Goal: Task Accomplishment & Management: Manage account settings

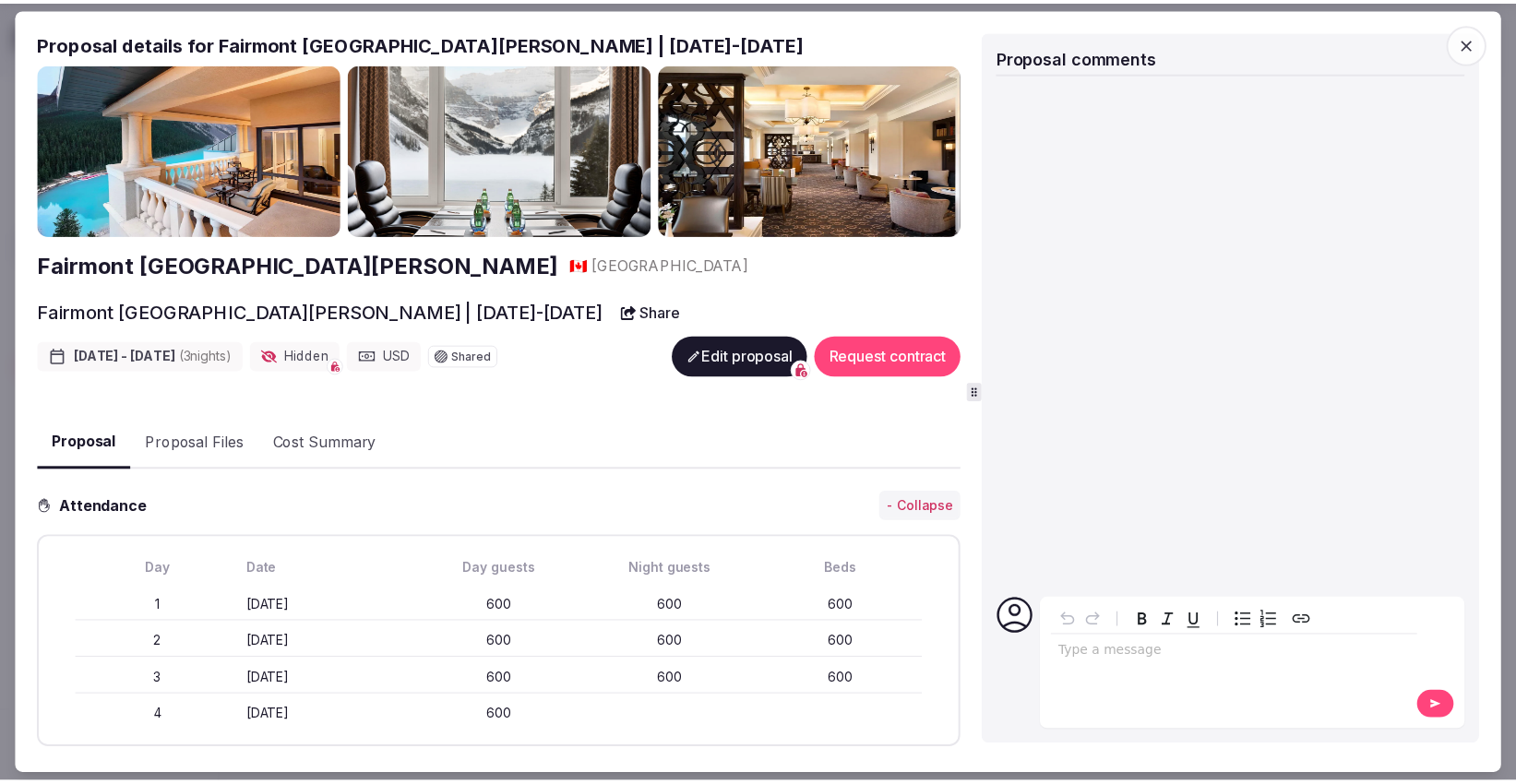
scroll to position [205, 0]
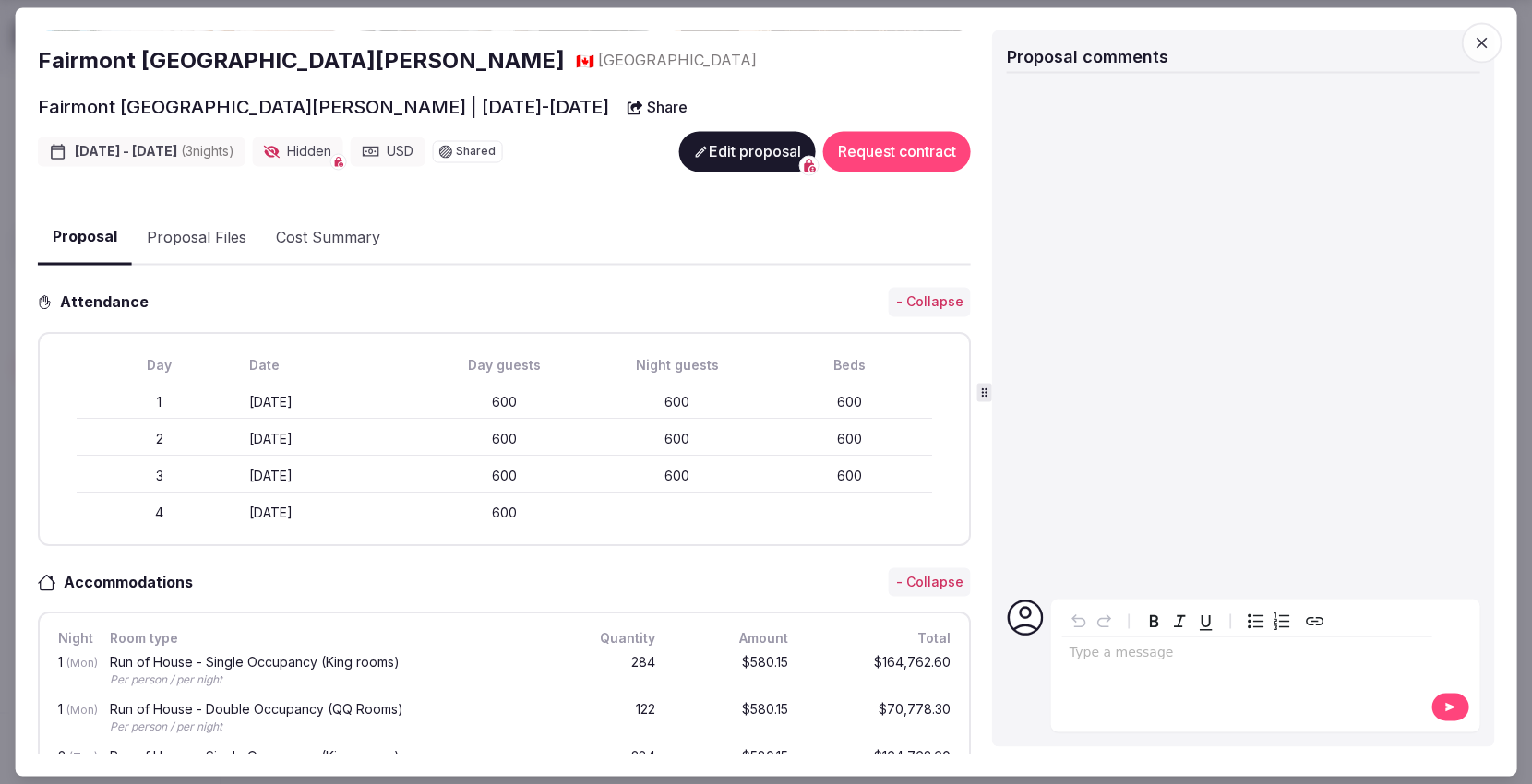
click at [1485, 46] on icon "button" at bounding box center [1482, 44] width 19 height 19
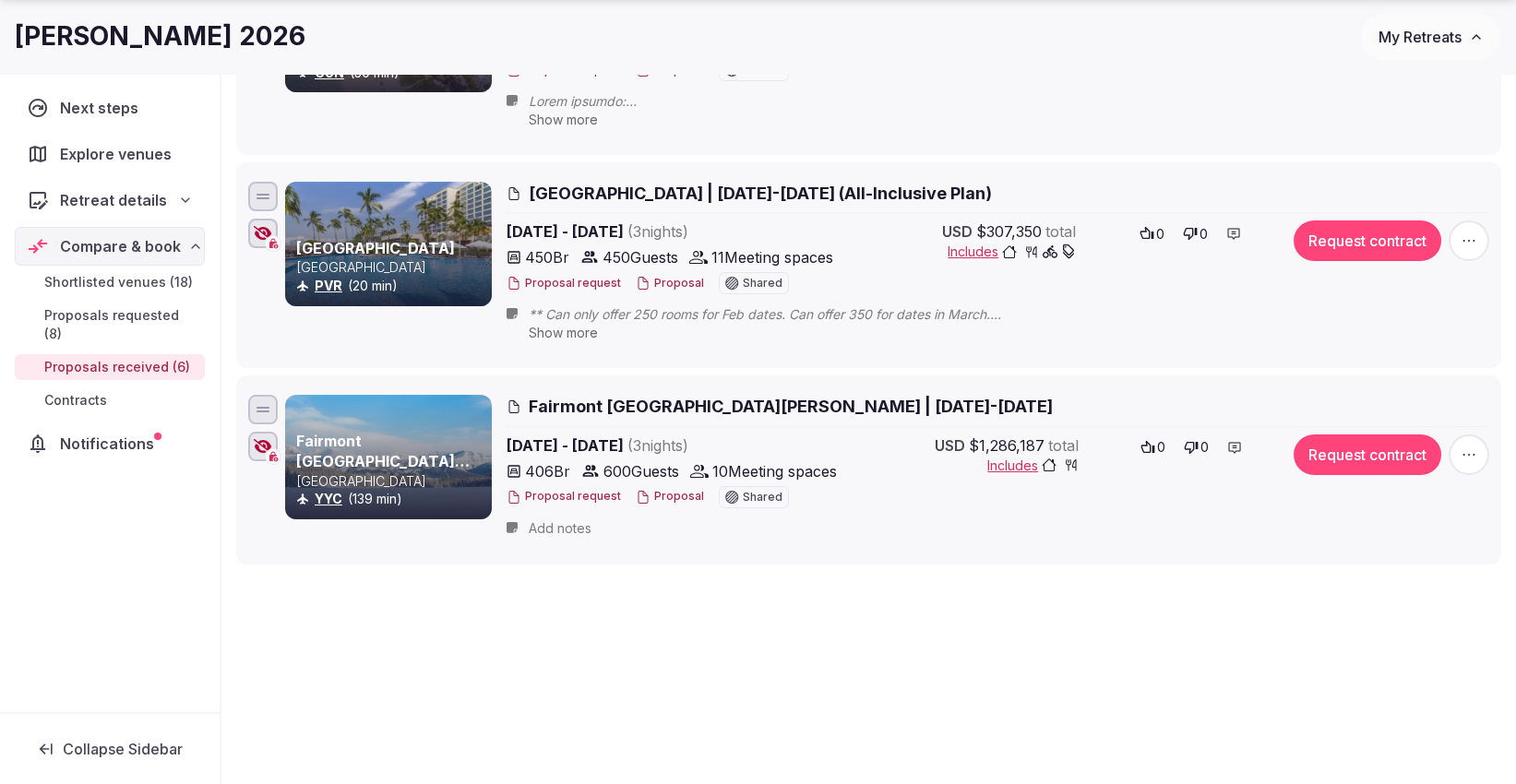
click at [1429, 26] on button "My Retreats" at bounding box center [1432, 37] width 140 height 46
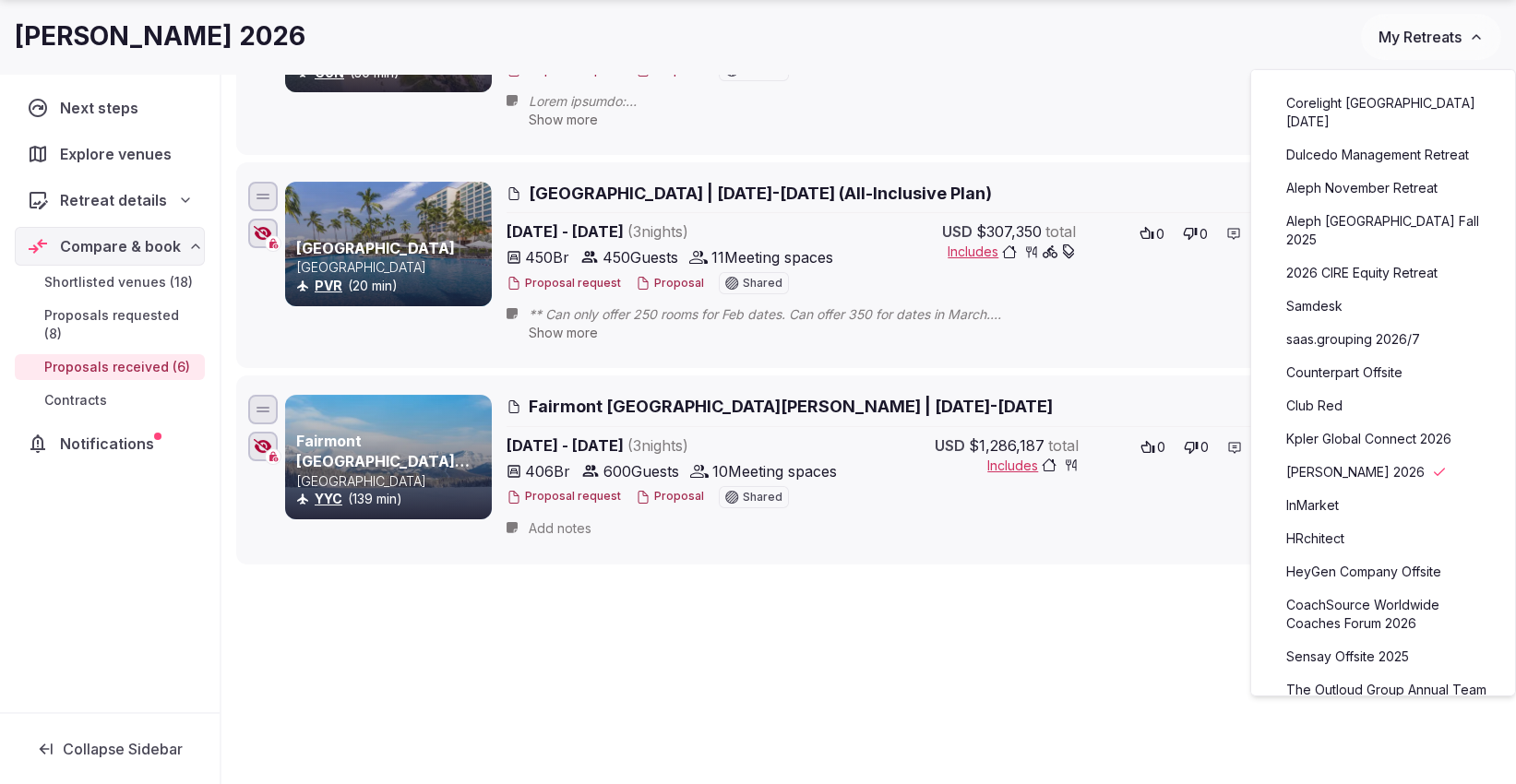
click at [1374, 140] on link "Dulcedo Management Retreat" at bounding box center [1383, 155] width 227 height 30
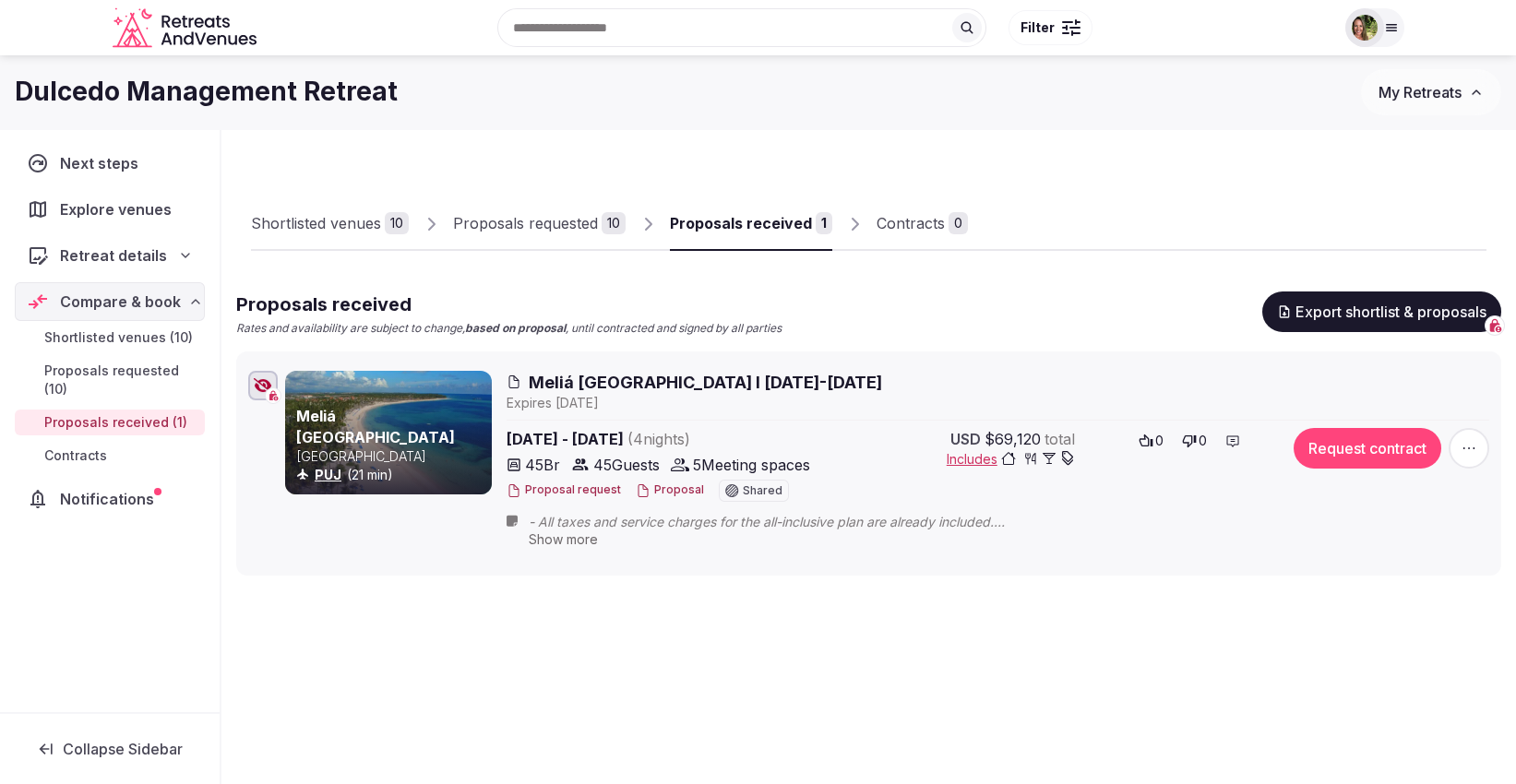
click at [556, 223] on div "Proposals requested" at bounding box center [525, 223] width 145 height 22
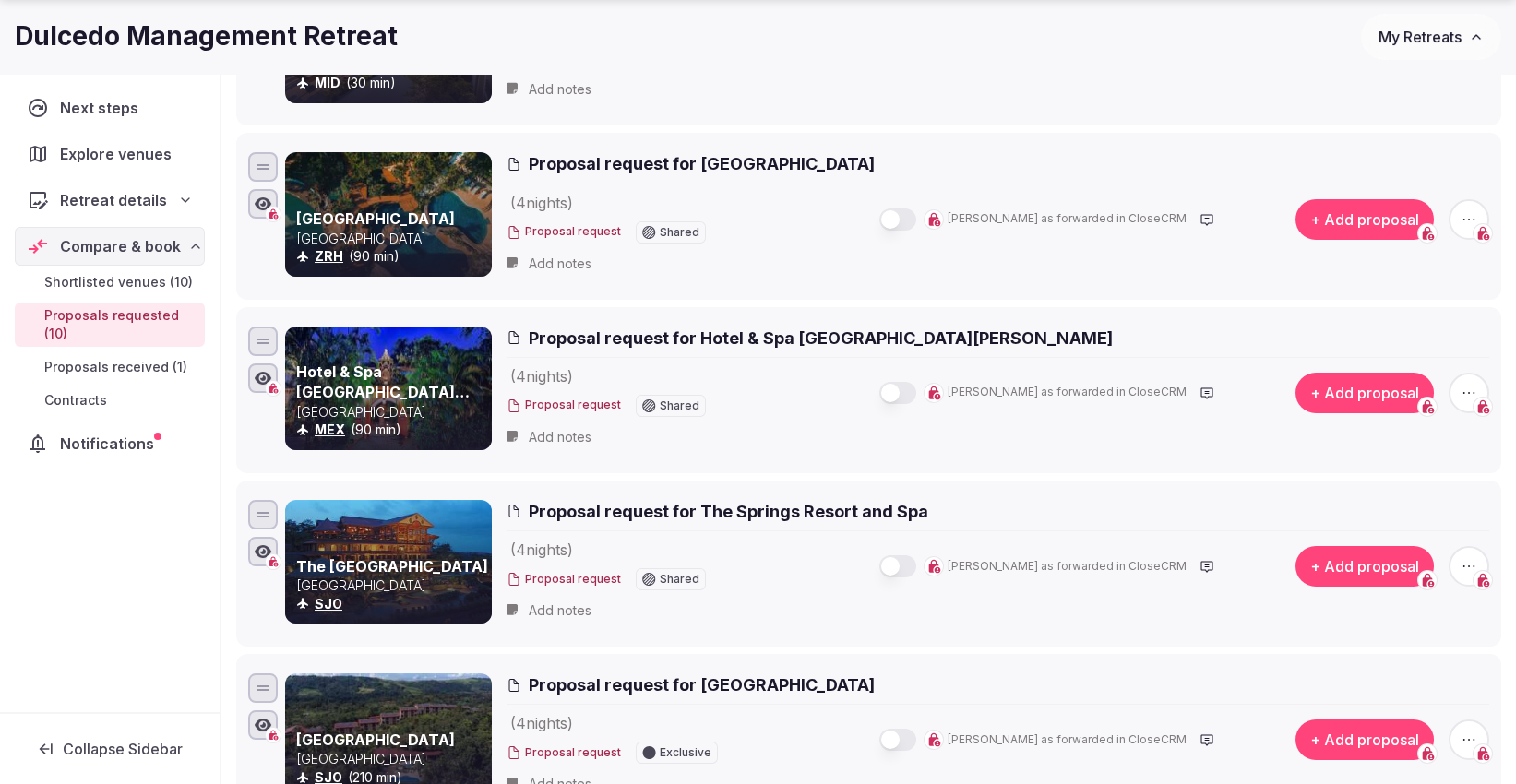
scroll to position [820, 0]
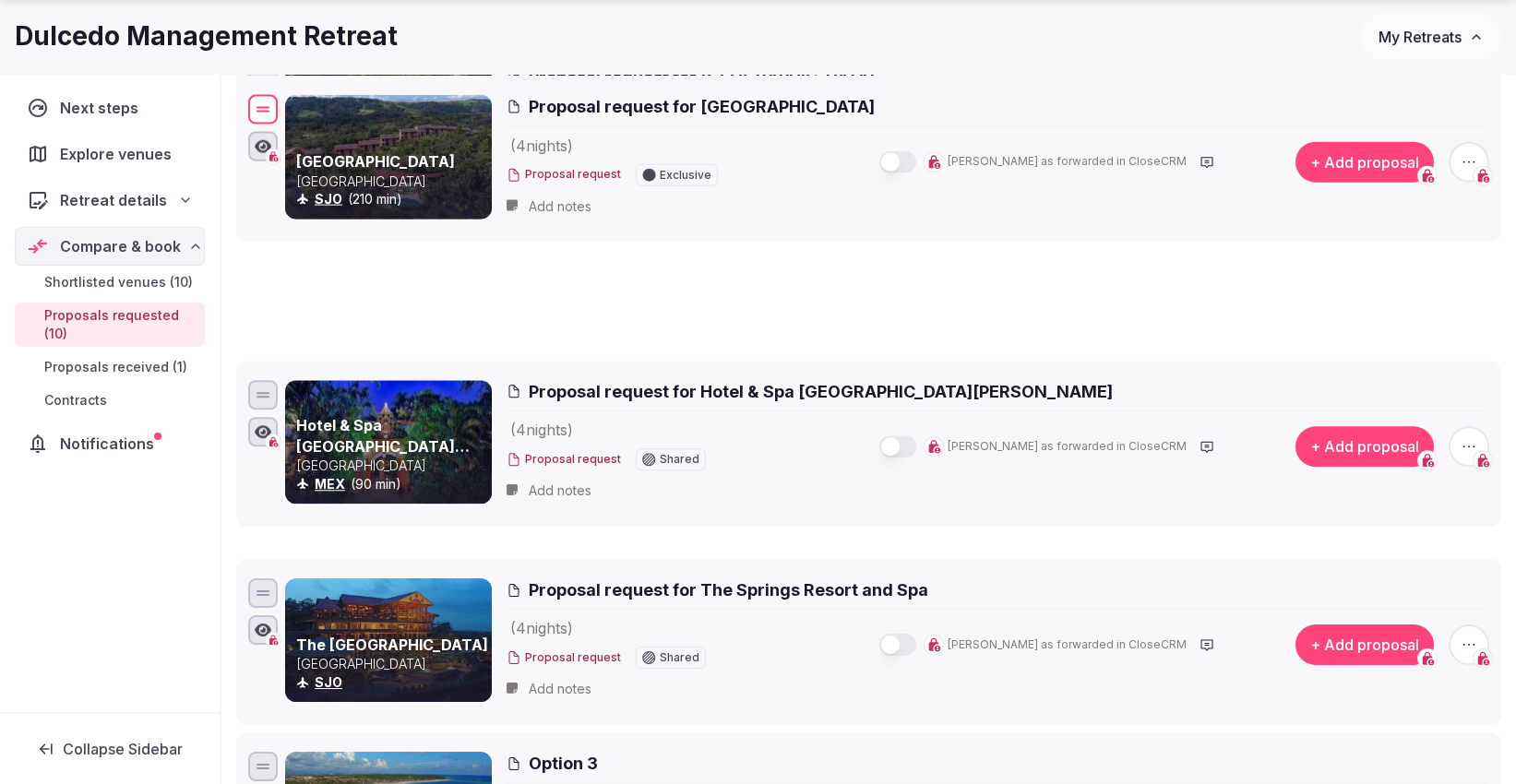
drag, startPoint x: 269, startPoint y: 588, endPoint x: 293, endPoint y: 69, distance: 519.6
click at [293, 69] on div "Dulcedo Management Retreat My Retreats Next steps Explore venues Retreat detail…" at bounding box center [758, 337] width 1516 height 2203
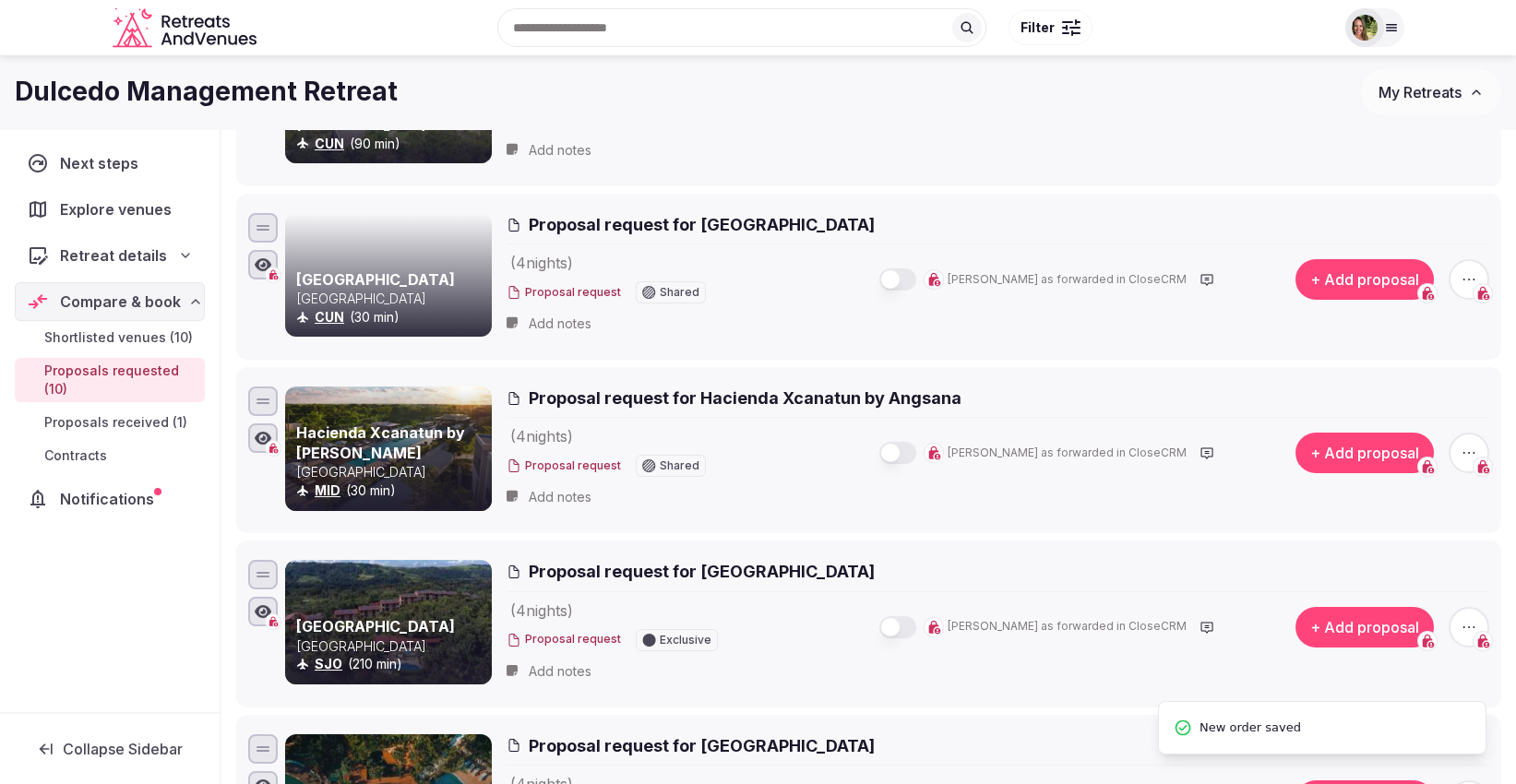
scroll to position [307, 0]
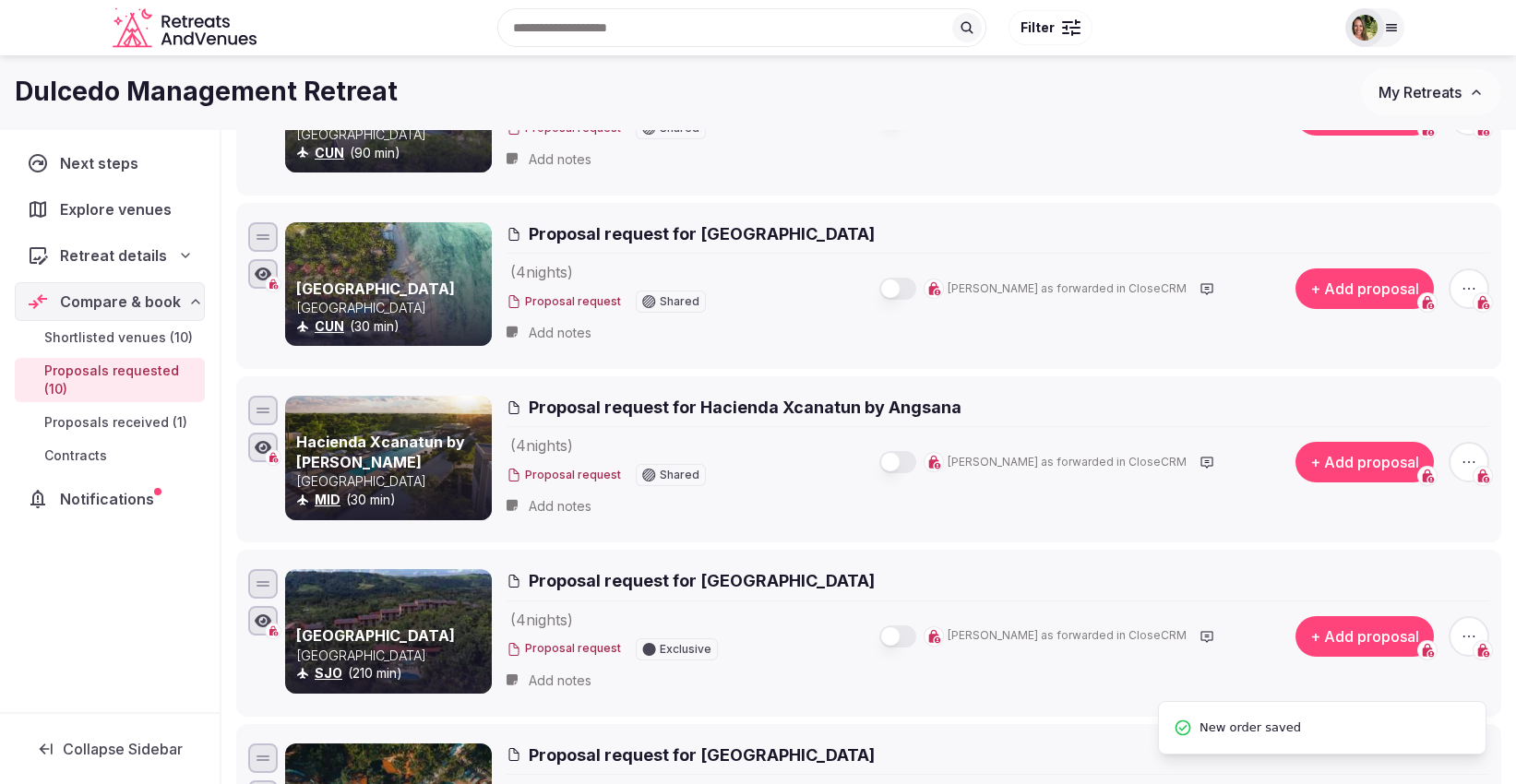
click at [84, 590] on div "Next steps Explore venues Retreat details Compare & book Shortlisted venues (10…" at bounding box center [110, 421] width 220 height 583
click at [782, 90] on div "Dulcedo Management Retreat" at bounding box center [688, 92] width 1347 height 36
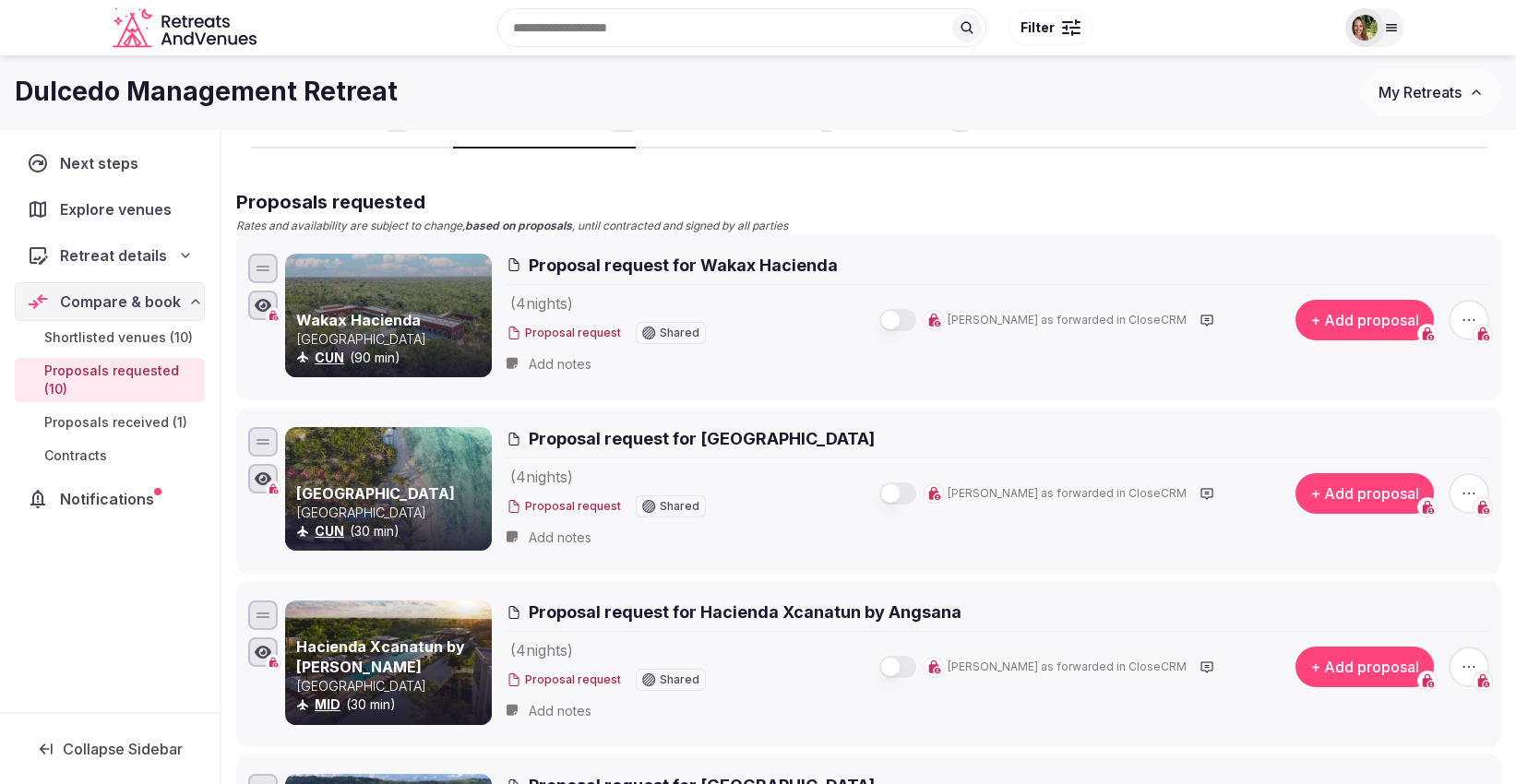
scroll to position [103, 0]
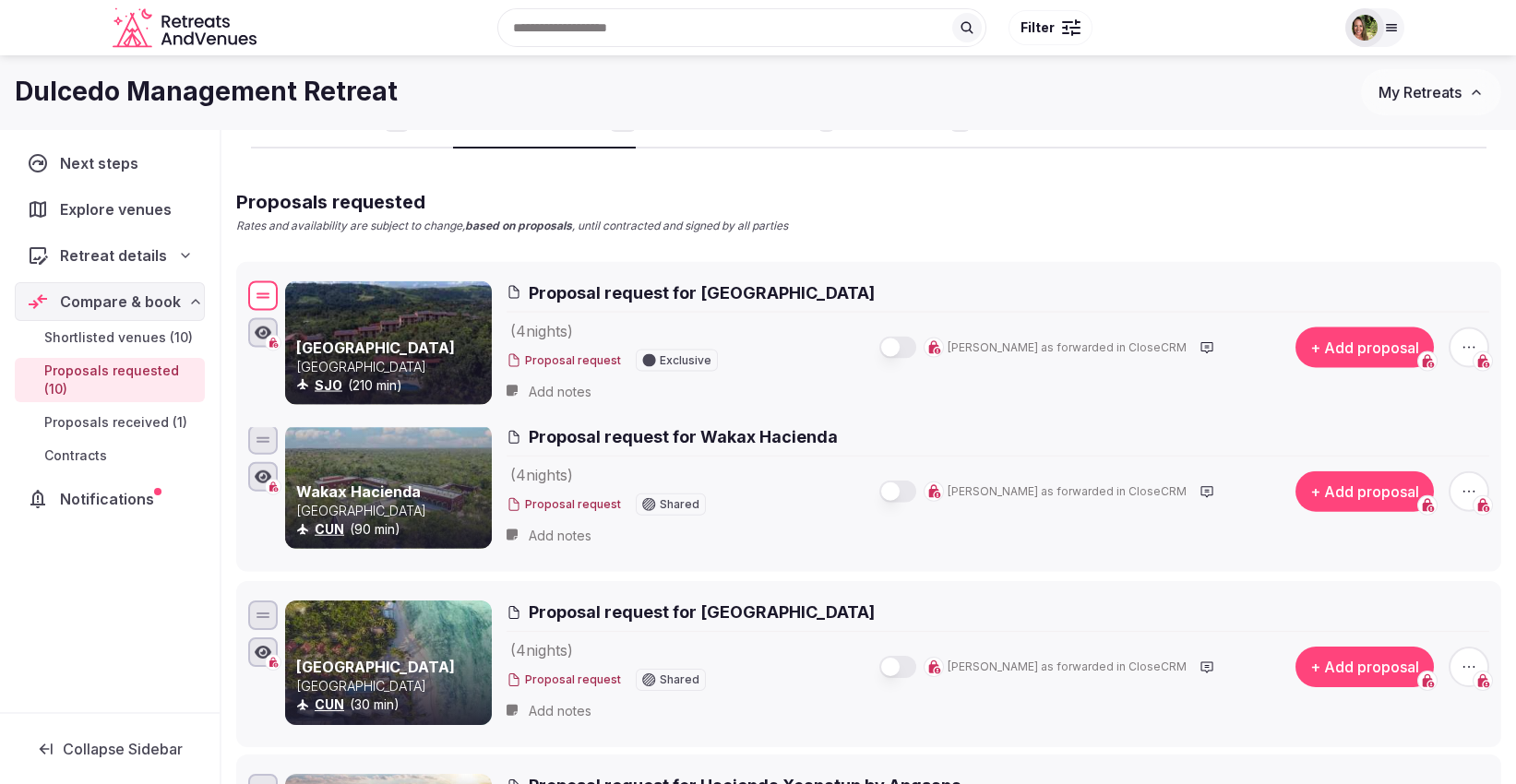
drag, startPoint x: 262, startPoint y: 775, endPoint x: 295, endPoint y: 284, distance: 492.1
click at [295, 284] on div "Hotel Arenal Kioro Suites & Spa Costa Rica SJO (210 min) Proposal request for H…" at bounding box center [868, 344] width 1249 height 134
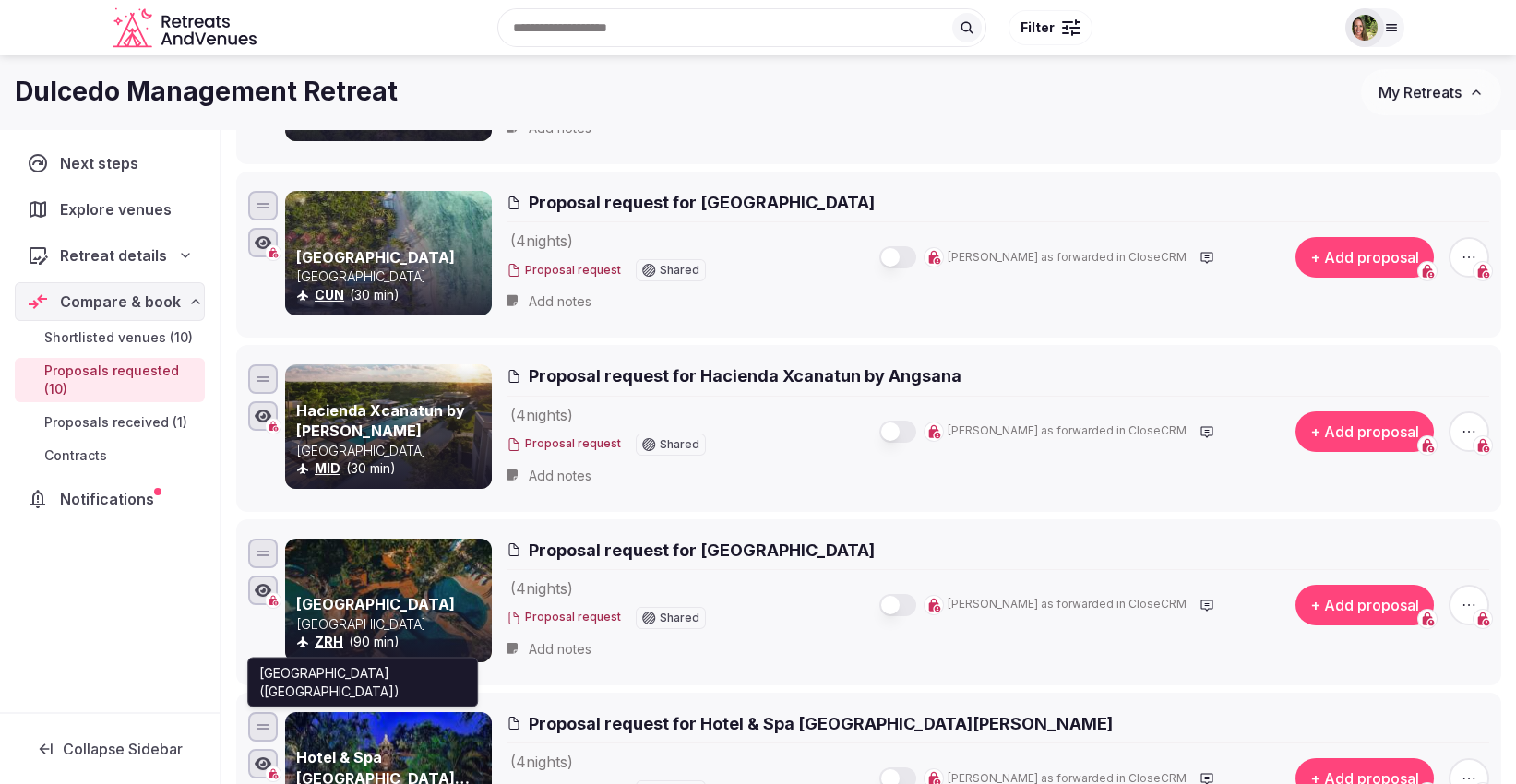
scroll to position [307, 0]
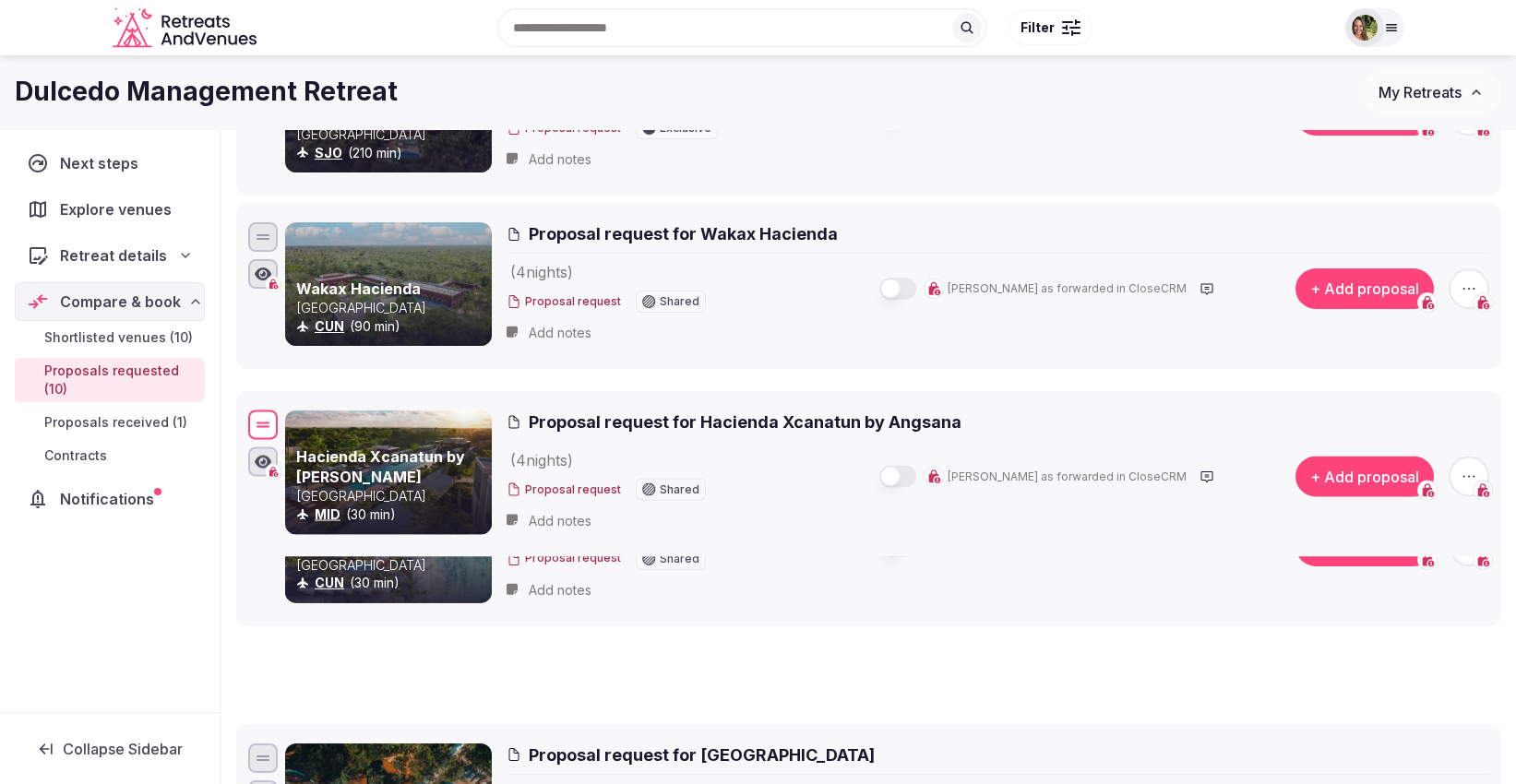
drag, startPoint x: 265, startPoint y: 580, endPoint x: 284, endPoint y: 412, distance: 169.1
click at [284, 412] on div "Hacienda Xcanatun by Angsana Mexico MID (30 min) Proposal request for Hacienda …" at bounding box center [868, 475] width 1249 height 134
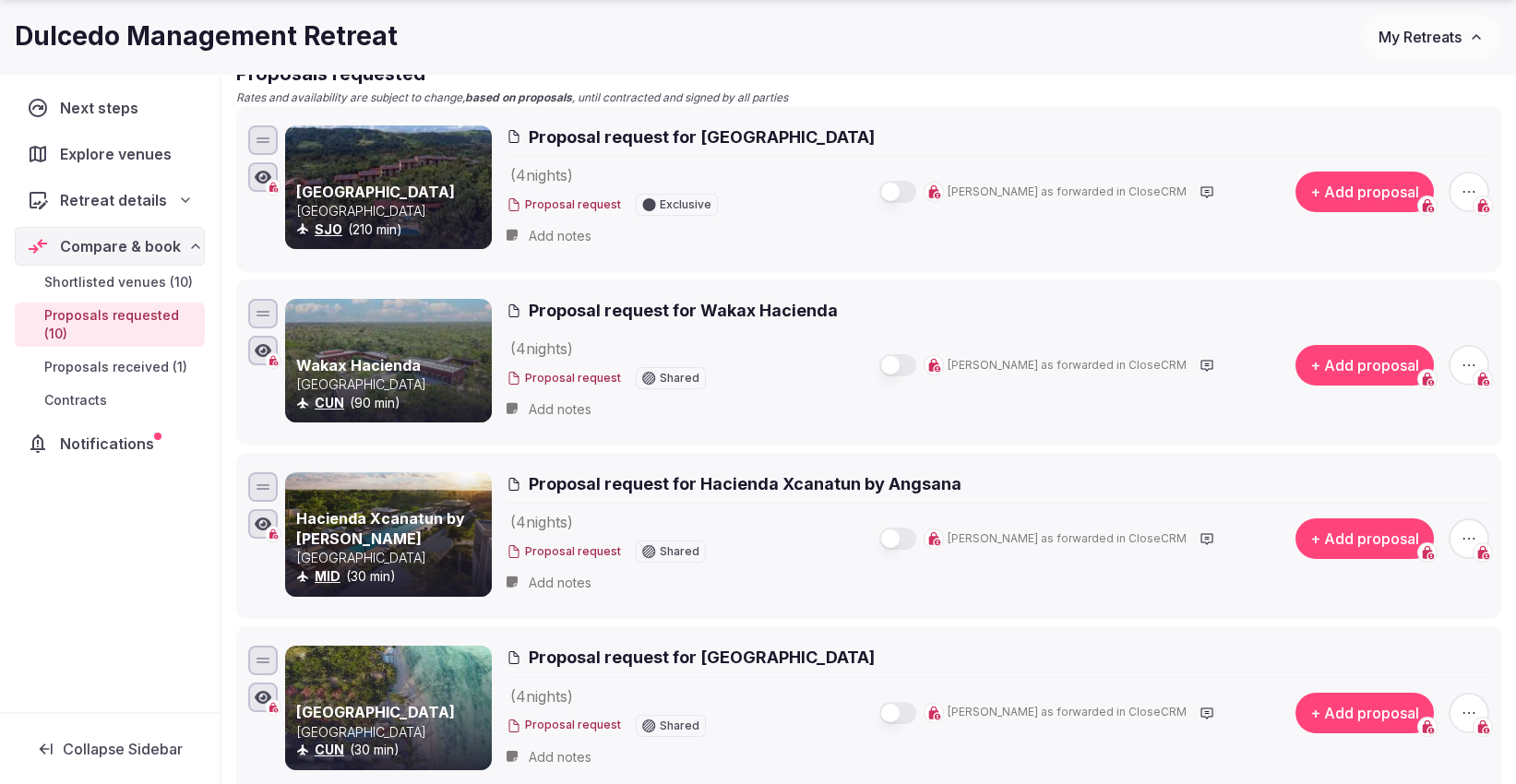
scroll to position [205, 0]
